Goal: Navigation & Orientation: Understand site structure

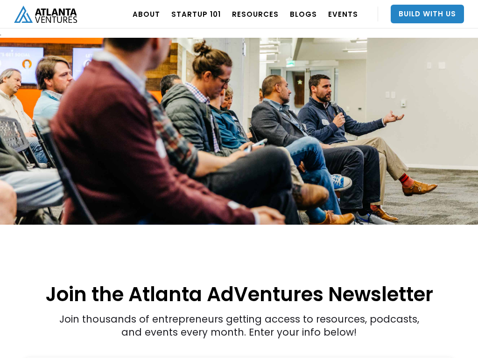
scroll to position [724, 0]
